Goal: Task Accomplishment & Management: Use online tool/utility

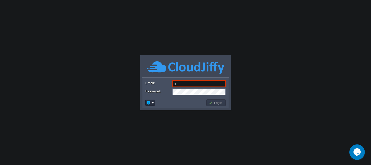
type input "[EMAIL_ADDRESS][DOMAIN_NAME]"
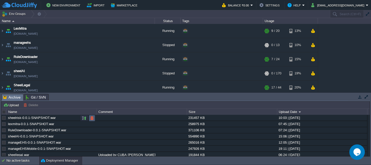
click at [90, 119] on button "button" at bounding box center [92, 118] width 5 height 5
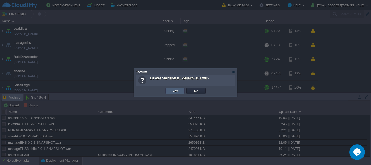
click at [175, 94] on td "Yes" at bounding box center [174, 91] width 19 height 6
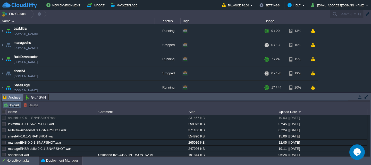
click at [12, 104] on button "Upload" at bounding box center [11, 105] width 17 height 5
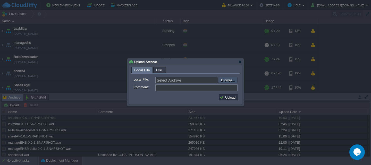
click at [227, 81] on input "file" at bounding box center [204, 80] width 65 height 6
type input "C:\fakepath\sheelrisk-0.0.1-SNAPSHOT.war"
type input "sheelrisk-0.0.1-SNAPSHOT.war"
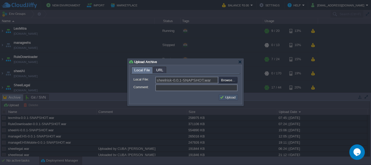
click at [232, 97] on button "Upload" at bounding box center [228, 97] width 17 height 5
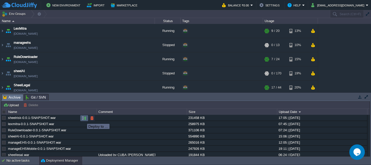
click at [83, 119] on button "button" at bounding box center [84, 118] width 5 height 5
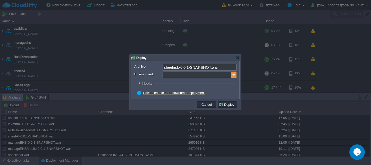
click at [234, 75] on img at bounding box center [233, 75] width 5 height 7
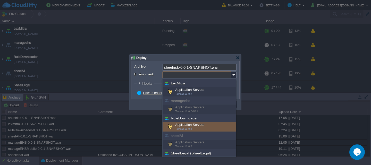
scroll to position [45, 0]
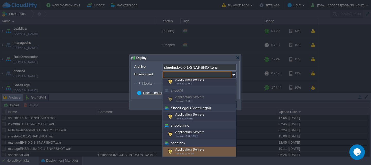
click at [191, 153] on span "Tomcat 11.0.10" at bounding box center [184, 153] width 19 height 3
type input "Application Servers (sheelrisk)"
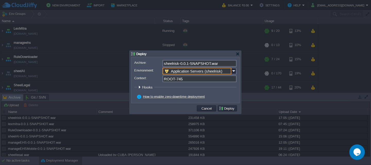
click at [198, 77] on input "ROOT-745" at bounding box center [200, 78] width 74 height 7
type input "ROOT"
click at [226, 111] on button "Deploy" at bounding box center [227, 108] width 17 height 5
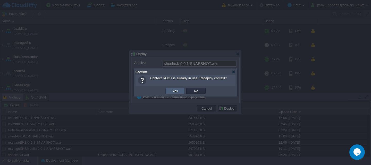
click at [179, 90] on td "Yes" at bounding box center [174, 91] width 19 height 6
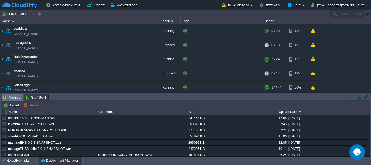
scroll to position [93, 0]
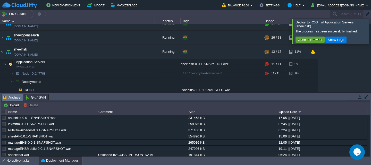
click at [371, 25] on div at bounding box center [377, 31] width 0 height 25
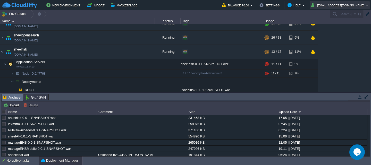
click at [364, 5] on button "[EMAIL_ADDRESS][DOMAIN_NAME]" at bounding box center [338, 5] width 55 height 6
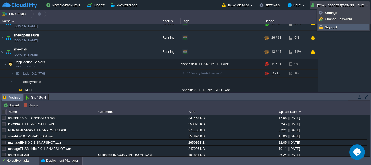
click at [330, 26] on span "Sign out" at bounding box center [331, 27] width 12 height 4
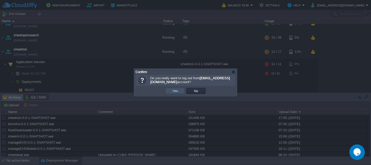
click at [172, 93] on button "Yes" at bounding box center [175, 91] width 9 height 5
